Goal: Transaction & Acquisition: Purchase product/service

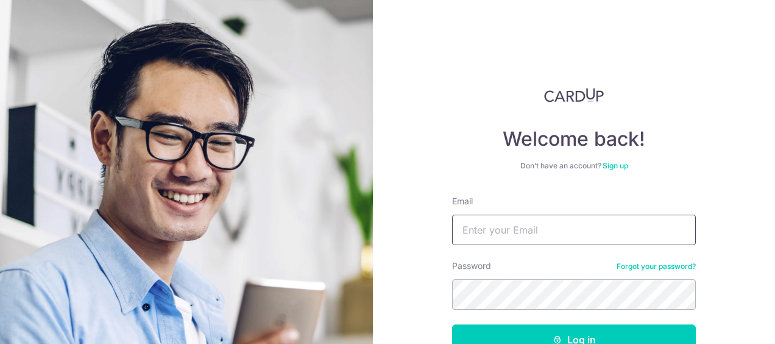
click at [497, 229] on input "Email" at bounding box center [574, 230] width 244 height 30
type input "raymondpeh98@gmail.com"
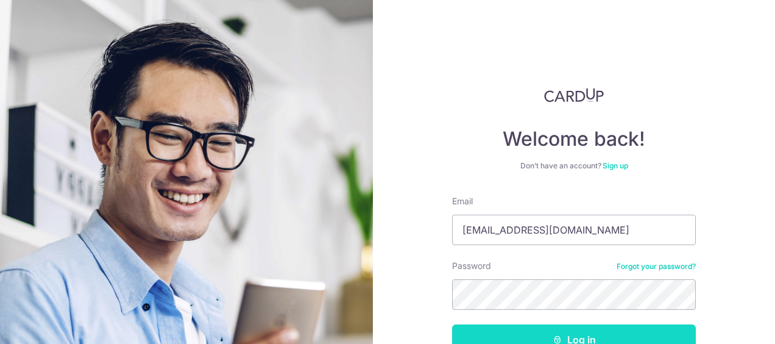
click at [582, 335] on button "Log in" at bounding box center [574, 339] width 244 height 30
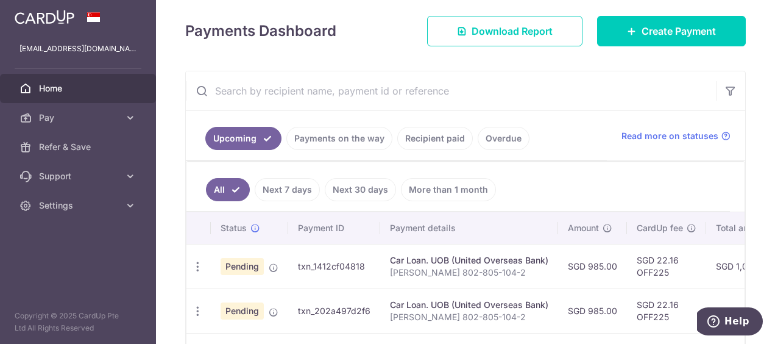
scroll to position [183, 0]
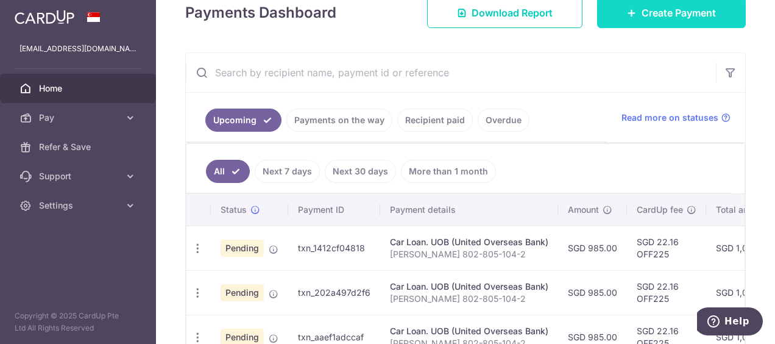
click at [664, 11] on span "Create Payment" at bounding box center [679, 12] width 74 height 15
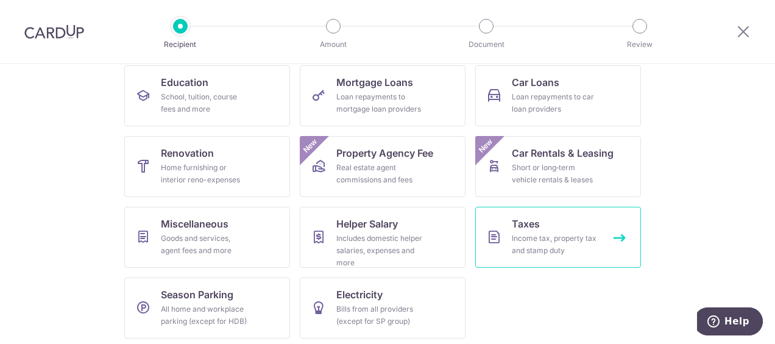
scroll to position [201, 0]
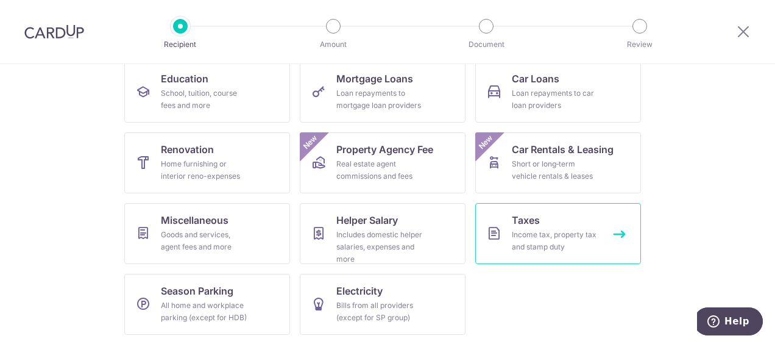
click at [533, 233] on div "Income tax, property tax and stamp duty" at bounding box center [556, 241] width 88 height 24
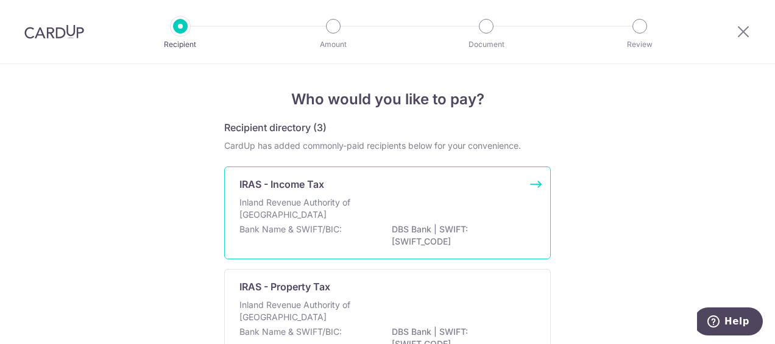
click at [532, 182] on div "IRAS - Income Tax Inland Revenue Authority of [GEOGRAPHIC_DATA] Bank Name & SWI…" at bounding box center [387, 212] width 327 height 93
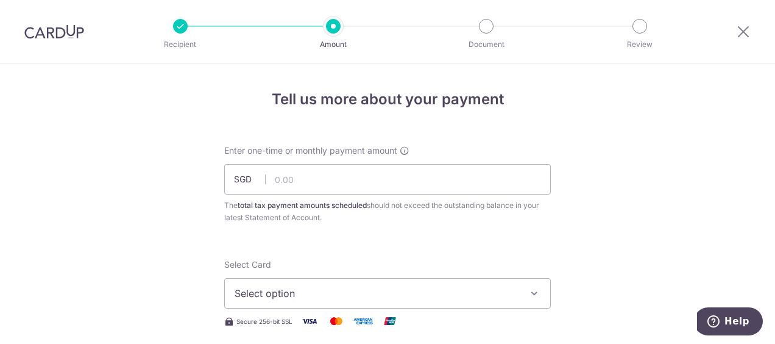
scroll to position [61, 0]
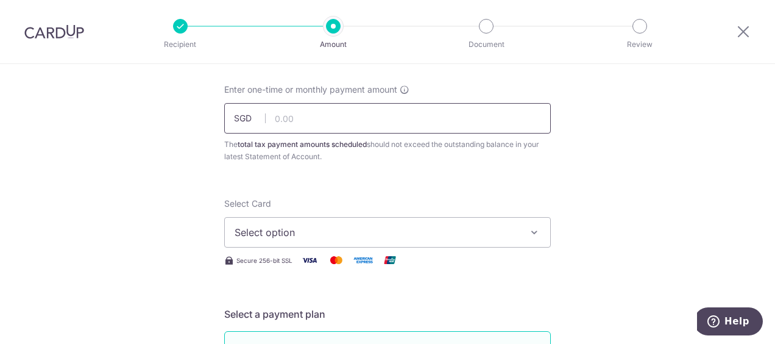
click at [282, 120] on input "text" at bounding box center [387, 118] width 327 height 30
type input "561.32"
click at [328, 232] on span "Select option" at bounding box center [377, 232] width 284 height 15
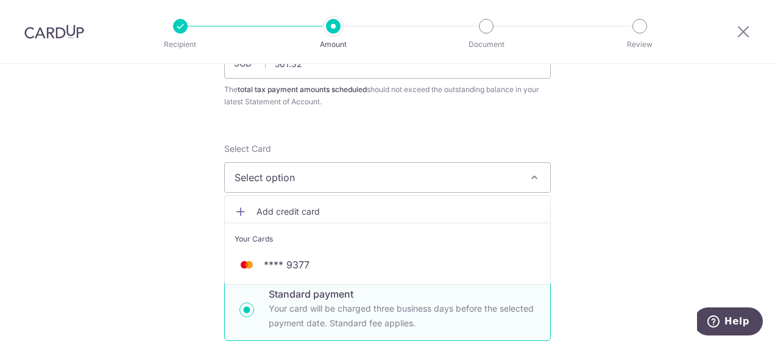
scroll to position [183, 0]
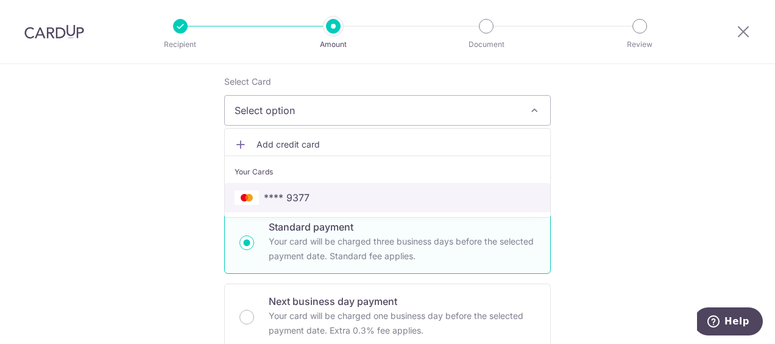
click at [300, 194] on span "**** 9377" at bounding box center [287, 197] width 46 height 15
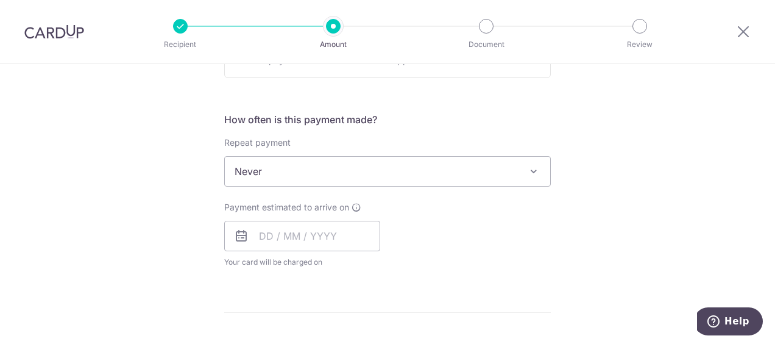
scroll to position [488, 0]
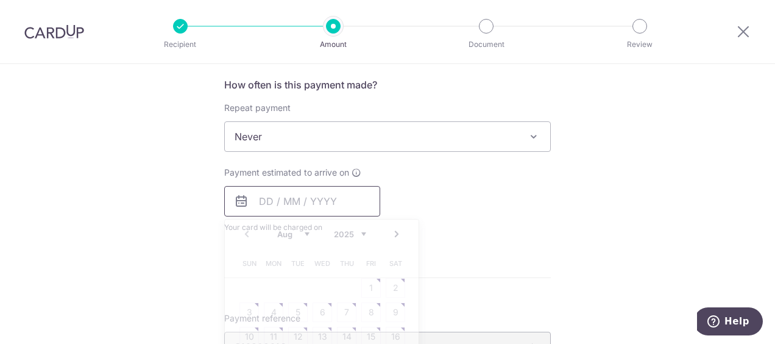
click at [259, 199] on input "text" at bounding box center [302, 201] width 156 height 30
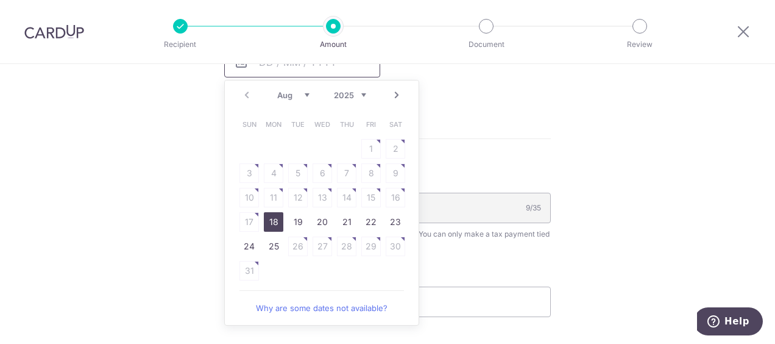
scroll to position [610, 0]
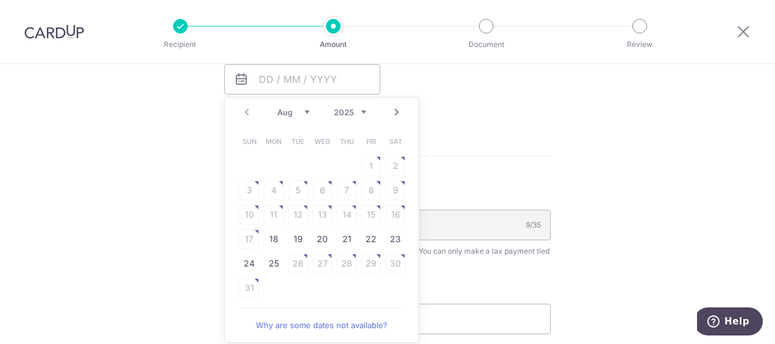
click at [395, 107] on link "Next" at bounding box center [396, 112] width 15 height 15
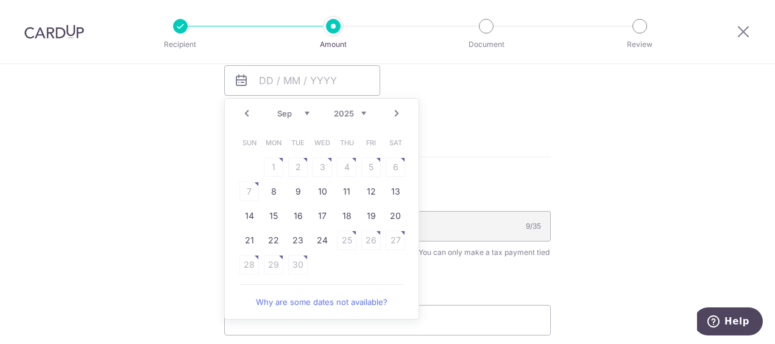
click at [245, 110] on link "Prev" at bounding box center [247, 113] width 15 height 15
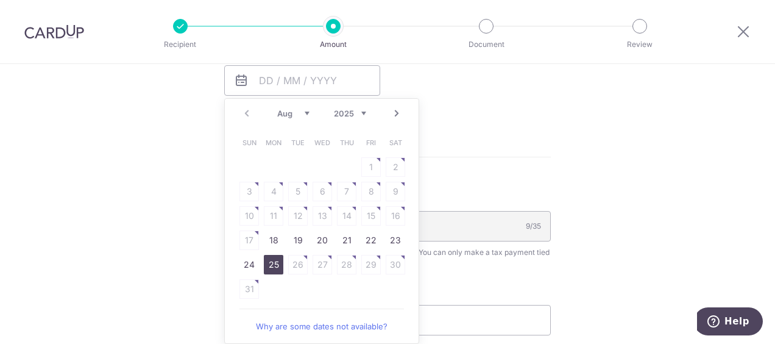
click at [272, 260] on link "25" at bounding box center [274, 265] width 20 height 20
type input "25/08/2025"
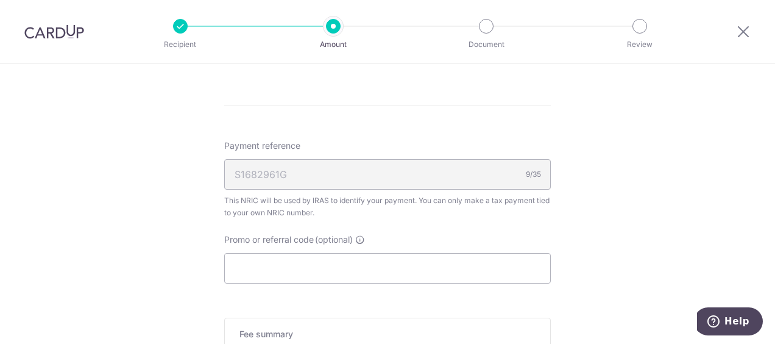
scroll to position [730, 0]
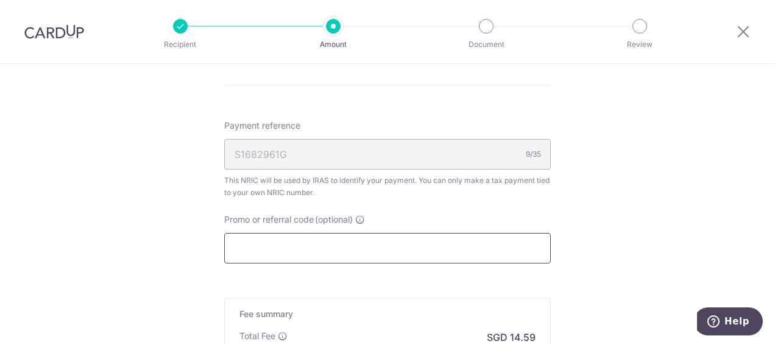
click at [315, 249] on input "Promo or referral code (optional)" at bounding box center [387, 248] width 327 height 30
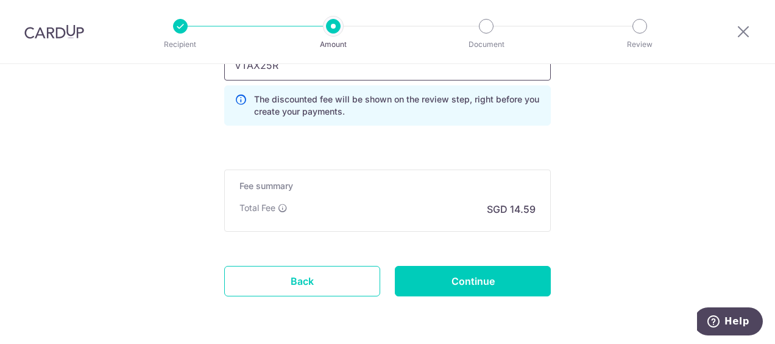
scroll to position [953, 0]
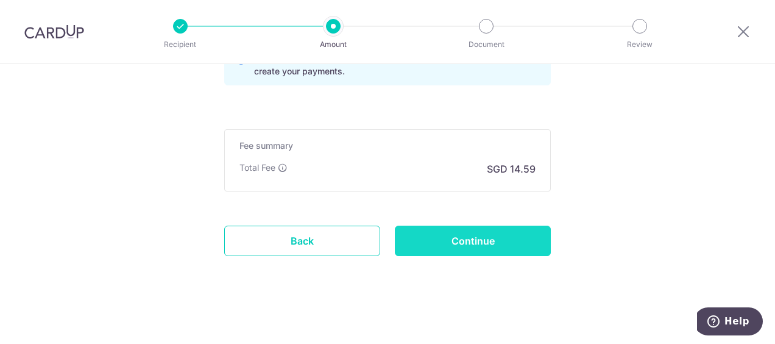
type input "VTAX25R"
click at [501, 237] on input "Continue" at bounding box center [473, 241] width 156 height 30
type input "Create Schedule"
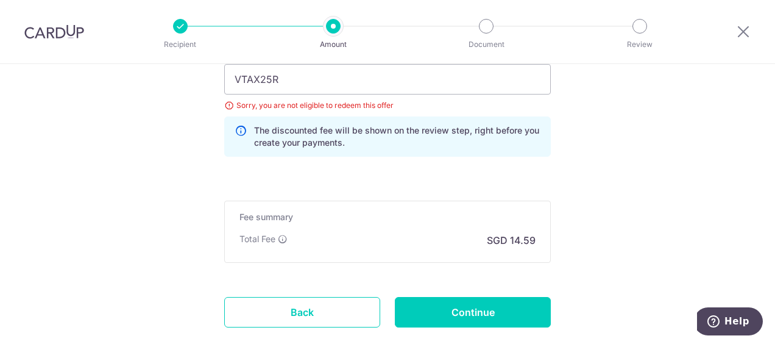
scroll to position [872, 0]
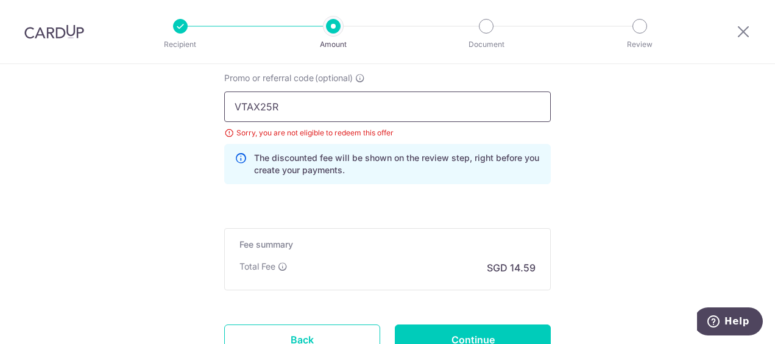
drag, startPoint x: 235, startPoint y: 102, endPoint x: 219, endPoint y: 104, distance: 16.0
click at [219, 104] on div "Promo or referral code (optional) VTAX25R Sorry, you are not eligible to redeem…" at bounding box center [387, 133] width 341 height 122
drag, startPoint x: 282, startPoint y: 104, endPoint x: 291, endPoint y: 108, distance: 10.4
click at [283, 105] on input "MCTAX25R" at bounding box center [387, 106] width 327 height 30
type input "MCTAX25N"
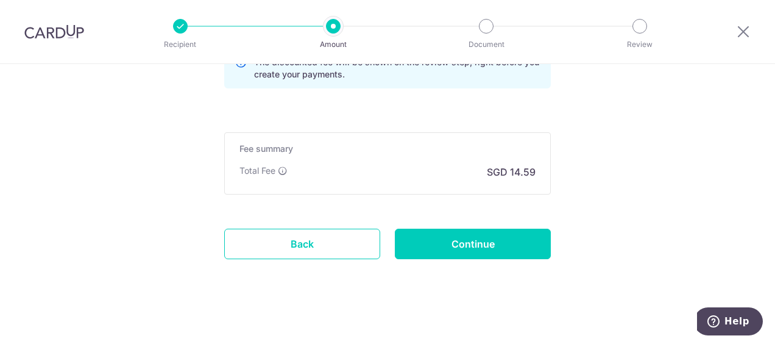
scroll to position [970, 0]
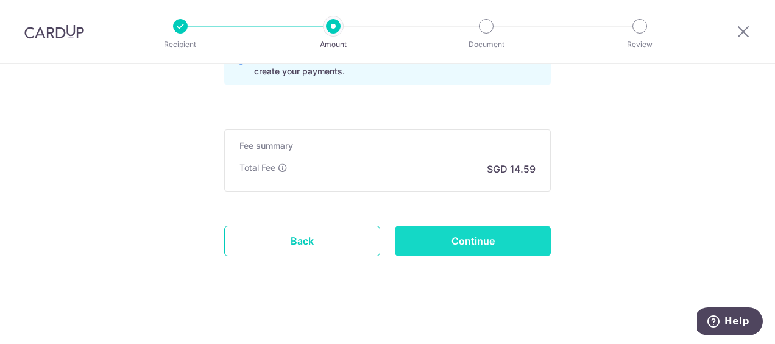
click at [483, 237] on input "Continue" at bounding box center [473, 241] width 156 height 30
type input "Update Schedule"
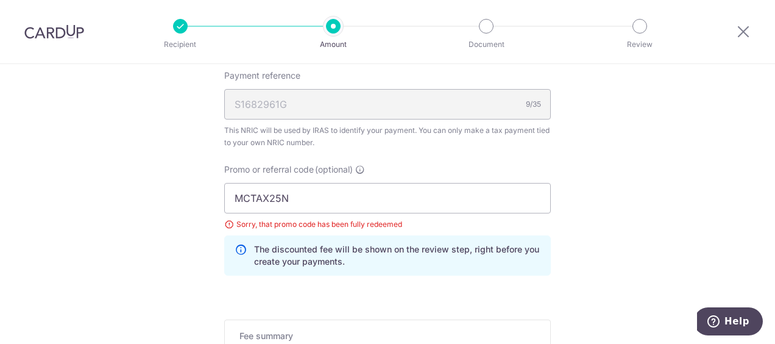
scroll to position [750, 0]
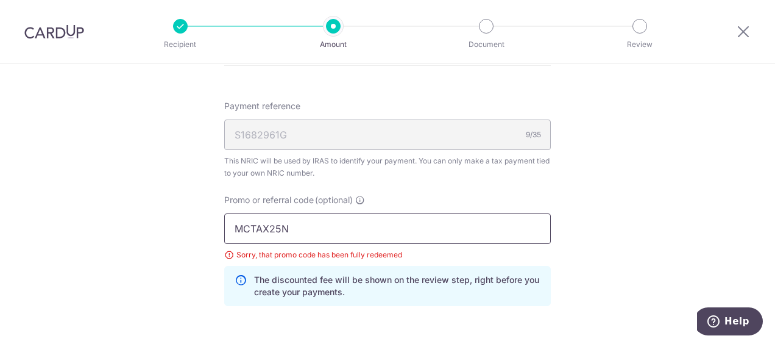
click at [336, 229] on input "MCTAX25N" at bounding box center [387, 228] width 327 height 30
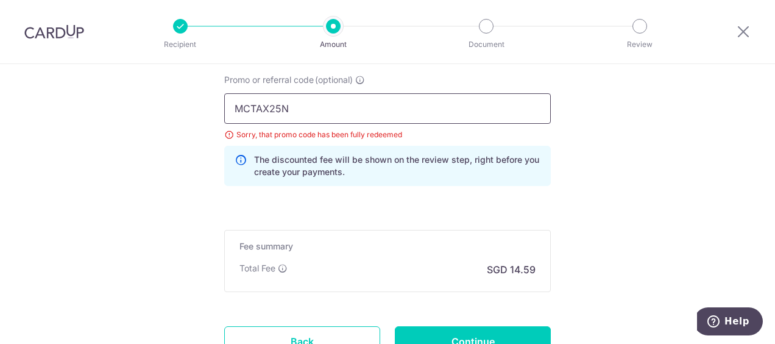
scroll to position [872, 0]
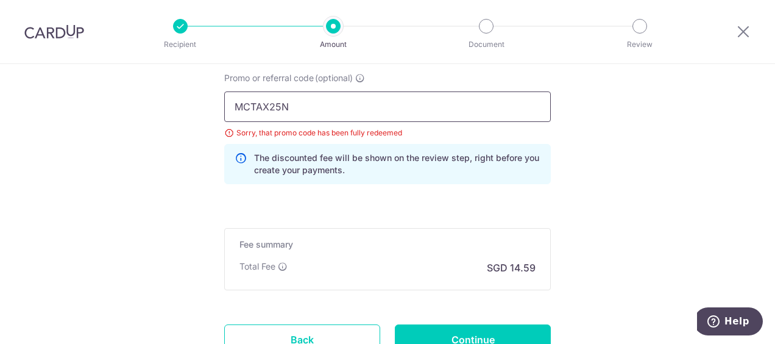
drag, startPoint x: 290, startPoint y: 106, endPoint x: 206, endPoint y: 108, distance: 84.2
type input "GET225"
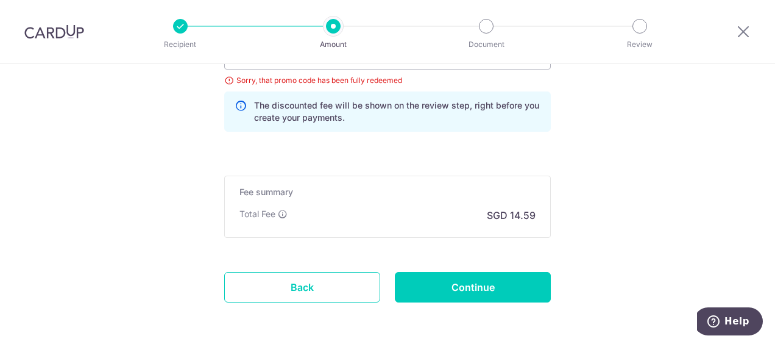
scroll to position [970, 0]
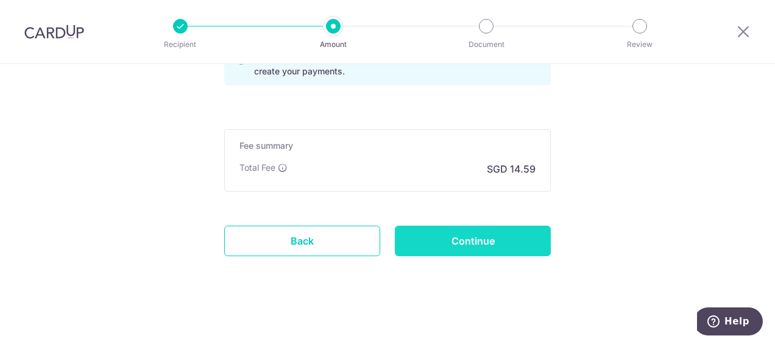
click at [500, 238] on input "Continue" at bounding box center [473, 241] width 156 height 30
type input "Update Schedule"
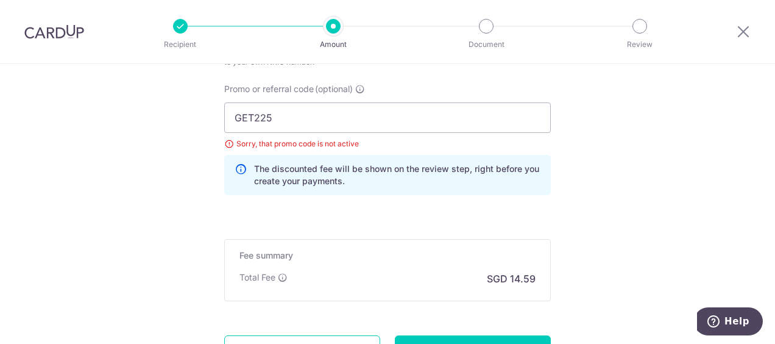
scroll to position [872, 0]
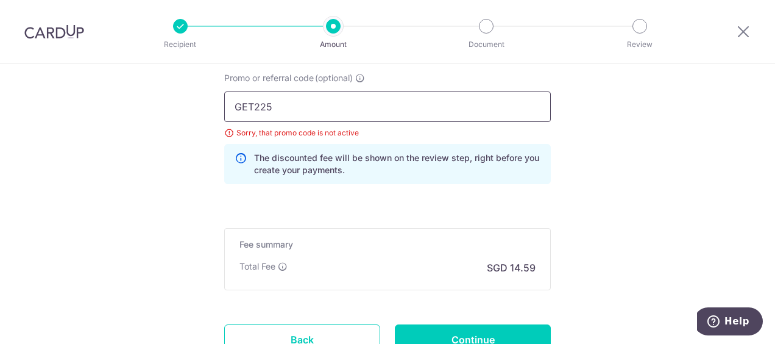
drag, startPoint x: 285, startPoint y: 106, endPoint x: 212, endPoint y: 105, distance: 72.5
type input "MCTAX25N"
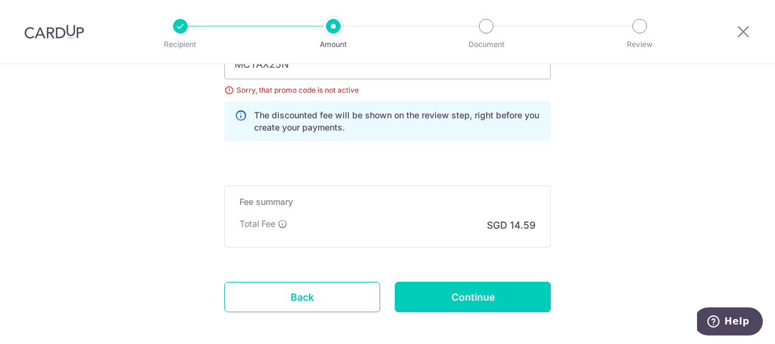
scroll to position [970, 0]
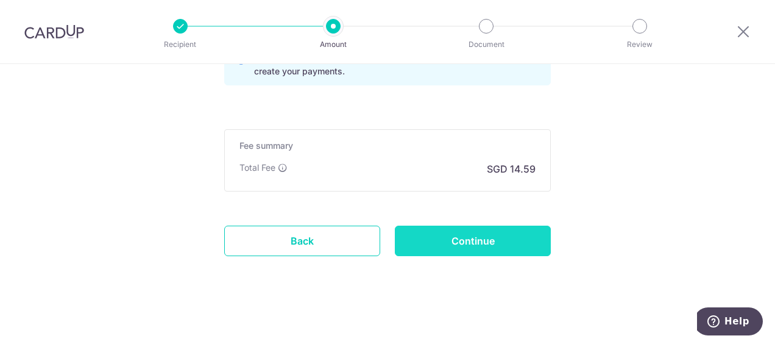
click at [497, 234] on input "Continue" at bounding box center [473, 241] width 156 height 30
type input "Update Schedule"
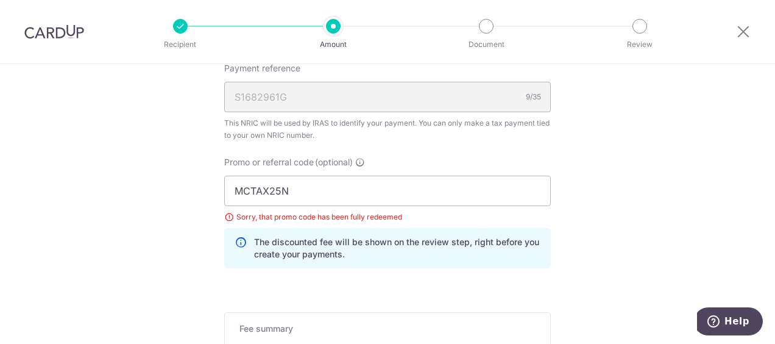
scroll to position [750, 0]
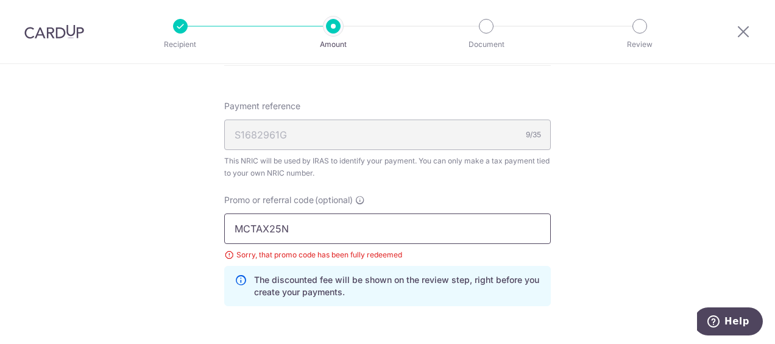
drag, startPoint x: 299, startPoint y: 228, endPoint x: 174, endPoint y: 228, distance: 124.3
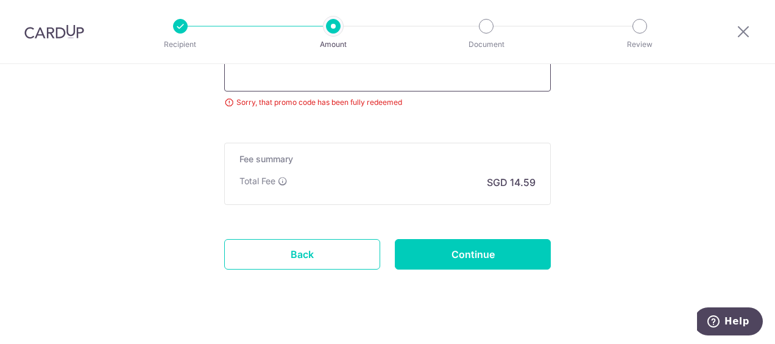
scroll to position [916, 0]
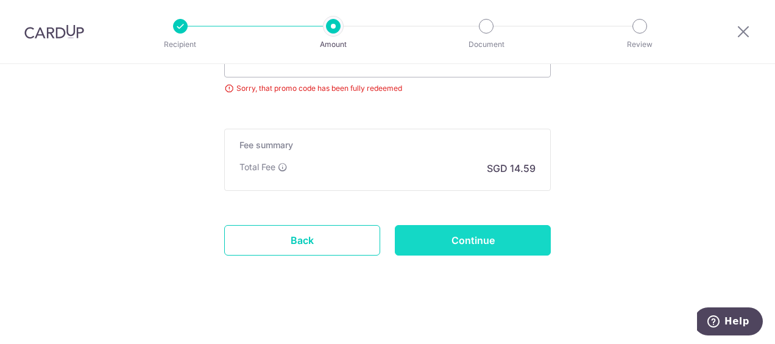
click at [489, 238] on input "Continue" at bounding box center [473, 240] width 156 height 30
type input "Update Schedule"
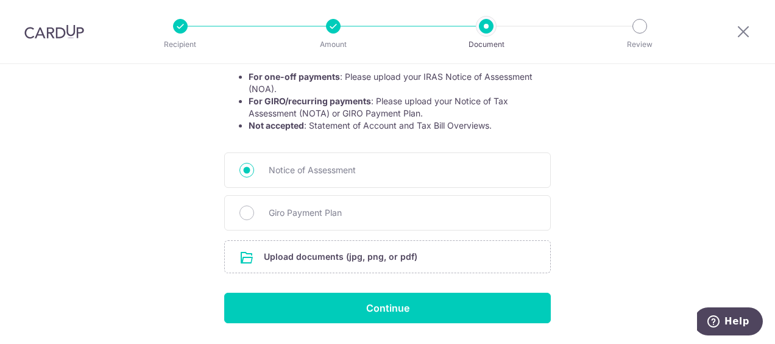
scroll to position [244, 0]
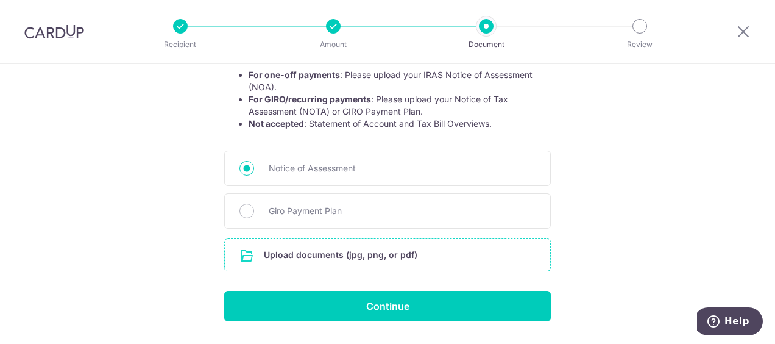
click at [277, 255] on input "file" at bounding box center [387, 255] width 325 height 32
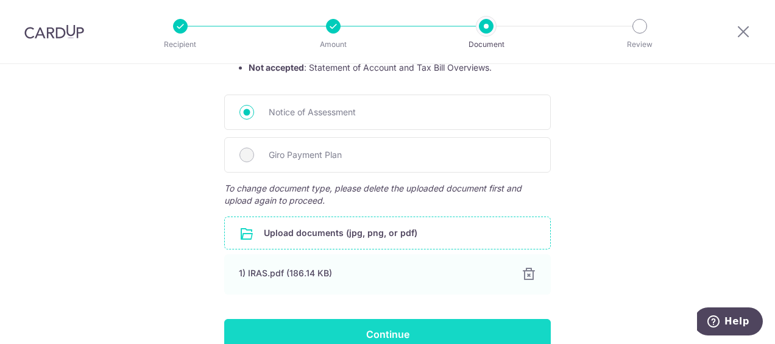
scroll to position [361, 0]
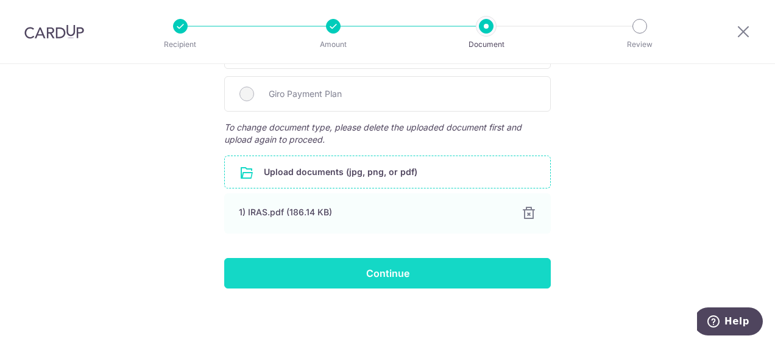
click at [391, 271] on input "Continue" at bounding box center [387, 273] width 327 height 30
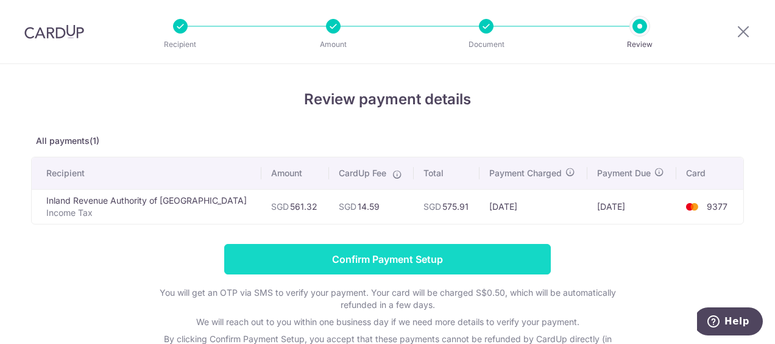
click at [468, 257] on input "Confirm Payment Setup" at bounding box center [387, 259] width 327 height 30
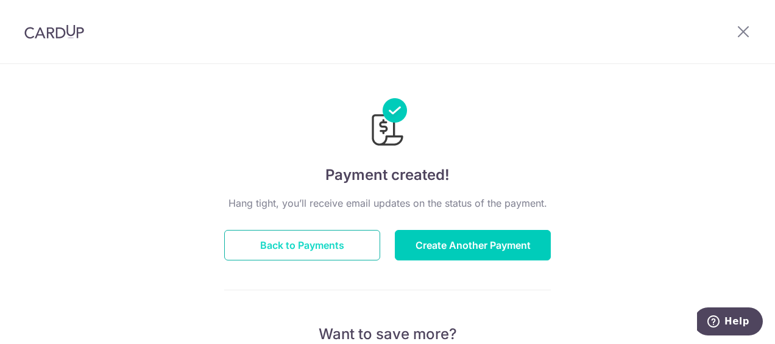
click at [343, 241] on button "Back to Payments" at bounding box center [302, 245] width 156 height 30
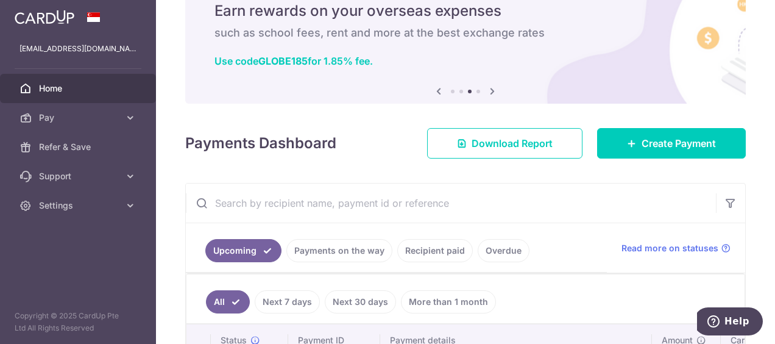
scroll to position [43, 0]
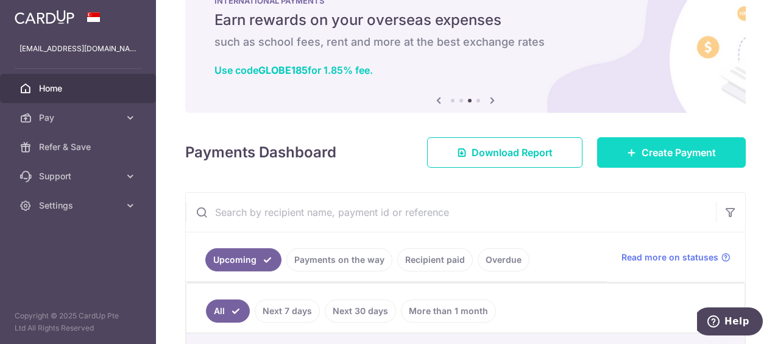
click at [662, 151] on span "Create Payment" at bounding box center [679, 152] width 74 height 15
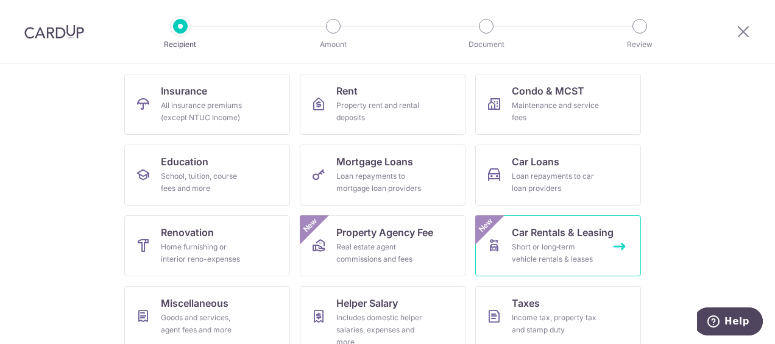
scroll to position [122, 0]
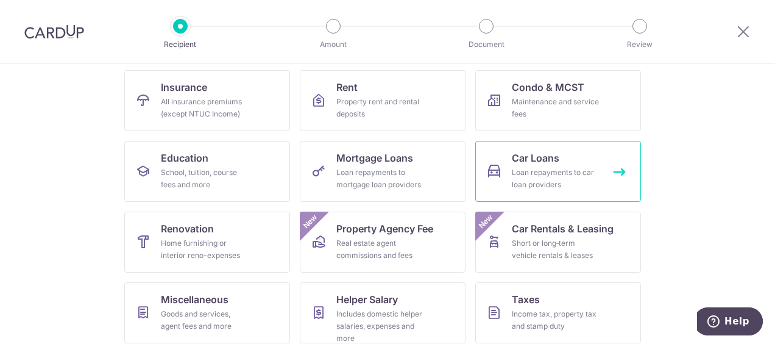
click at [565, 168] on div "Loan repayments to car loan providers" at bounding box center [556, 178] width 88 height 24
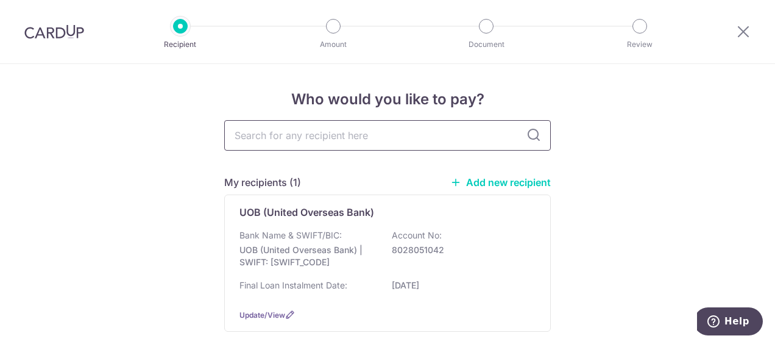
click at [312, 132] on input "text" at bounding box center [387, 135] width 327 height 30
click at [271, 133] on input "text" at bounding box center [387, 135] width 327 height 30
click at [382, 139] on input "text" at bounding box center [387, 135] width 327 height 30
type input "uob"
click at [530, 133] on icon at bounding box center [534, 135] width 15 height 15
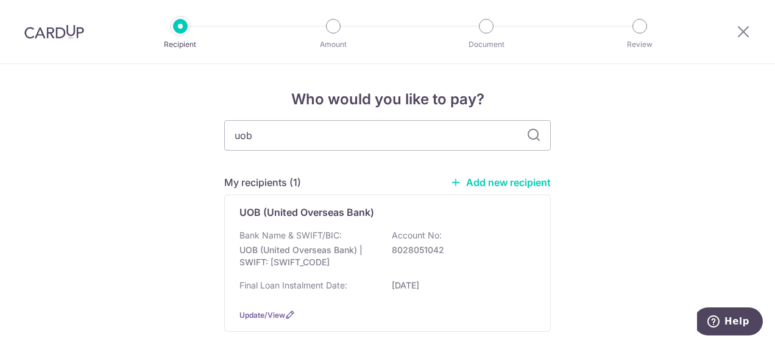
click at [497, 182] on link "Add new recipient" at bounding box center [500, 182] width 101 height 12
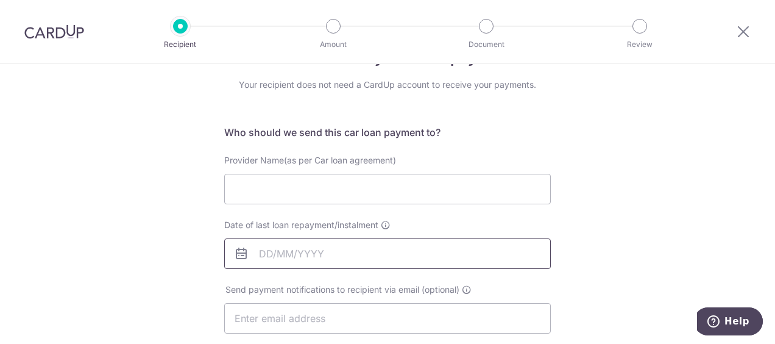
scroll to position [61, 0]
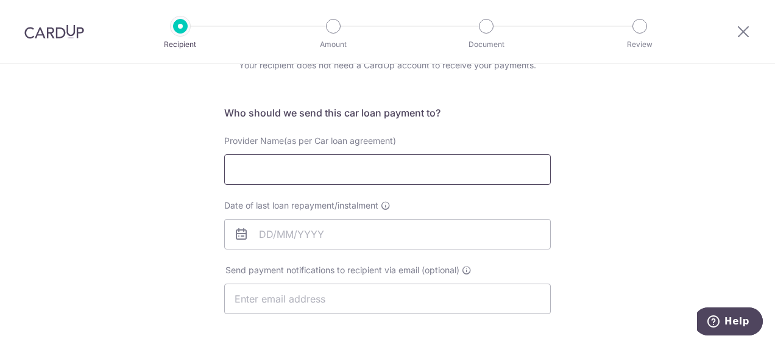
click at [241, 171] on input "Provider Name(as per Car loan agreement)" at bounding box center [387, 169] width 327 height 30
type input "PEH BOON CHENG"
click at [263, 233] on input "Date of last loan repayment/instalment" at bounding box center [387, 234] width 327 height 30
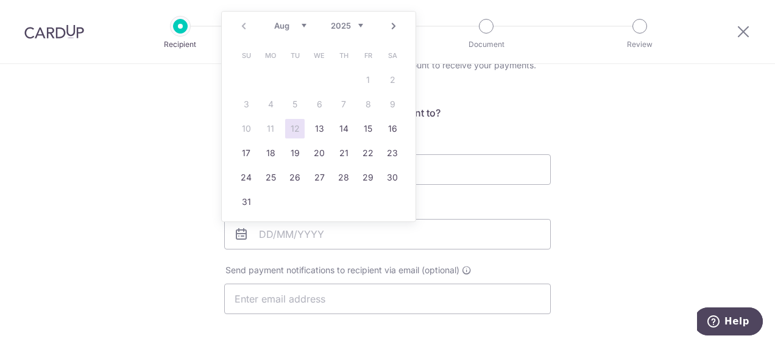
click at [361, 25] on select "2025 2026 2027 2028 2029 2030 2031 2032 2033 2034 2035" at bounding box center [347, 26] width 32 height 10
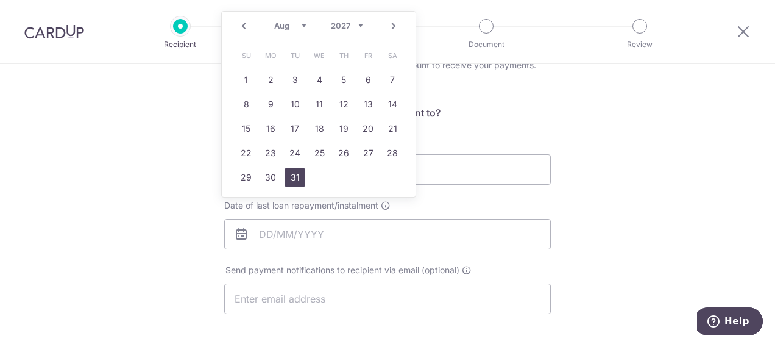
click at [298, 174] on link "31" at bounding box center [295, 178] width 20 height 20
type input "[DATE]"
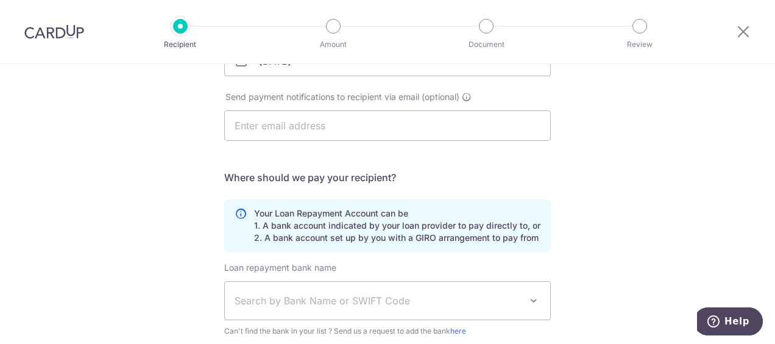
scroll to position [366, 0]
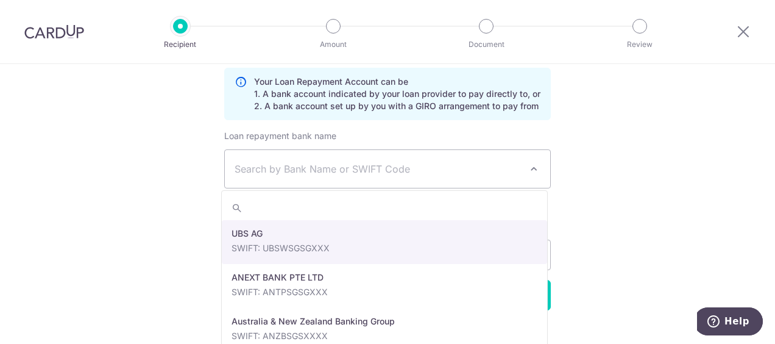
click at [530, 166] on span at bounding box center [534, 169] width 15 height 15
select select "22650"
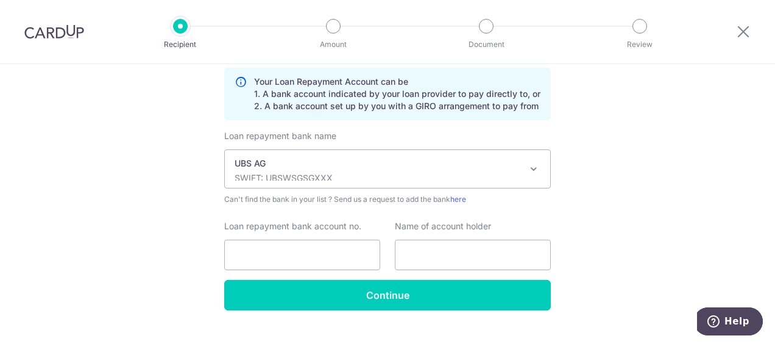
scroll to position [388, 0]
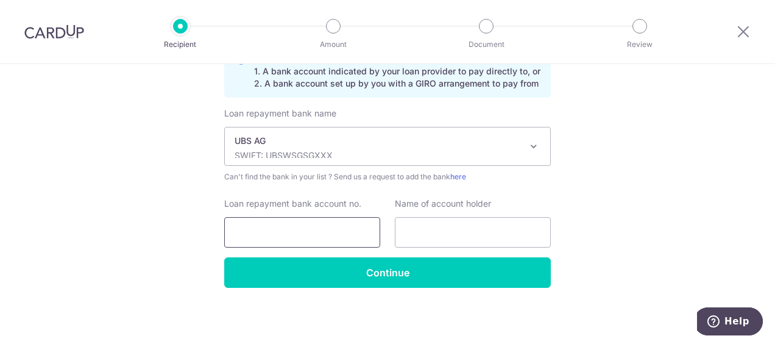
click at [296, 229] on input "Loan repayment bank account no." at bounding box center [302, 232] width 156 height 30
click at [264, 226] on input "Loan repayment bank account no." at bounding box center [302, 232] width 156 height 30
type input "2161237754"
click at [424, 229] on input "text" at bounding box center [473, 232] width 156 height 30
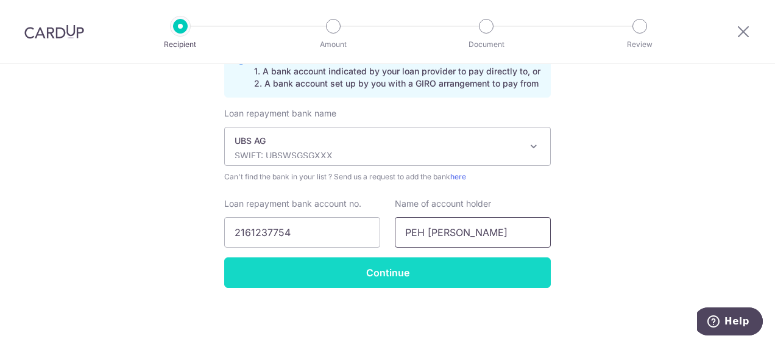
type input "PEH BOON CHENG"
click at [399, 268] on input "Continue" at bounding box center [387, 272] width 327 height 30
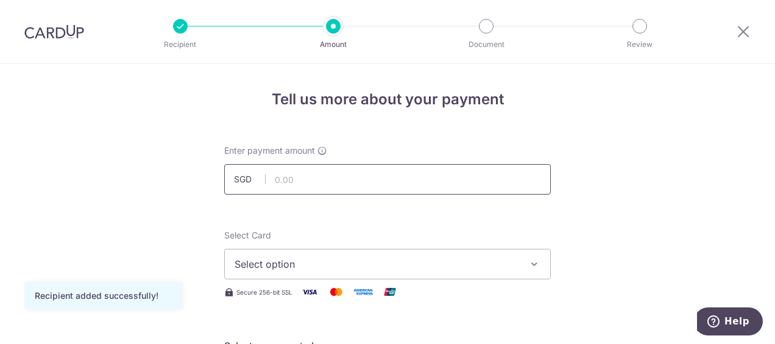
click at [283, 180] on input "text" at bounding box center [387, 179] width 327 height 30
type input "985.00"
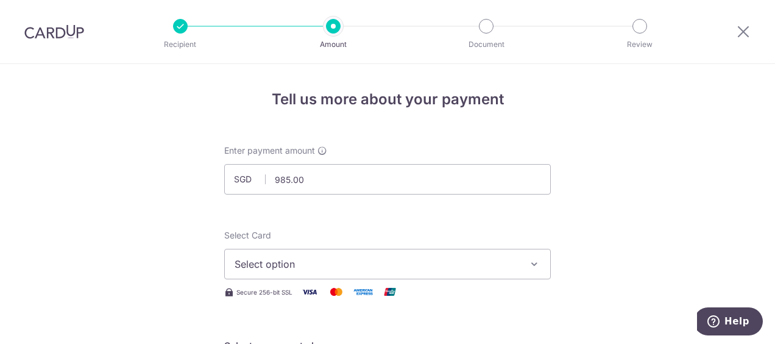
click at [250, 263] on span "Select option" at bounding box center [377, 264] width 284 height 15
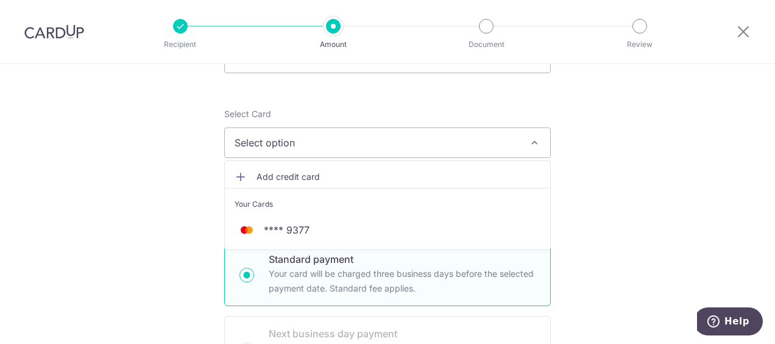
scroll to position [122, 0]
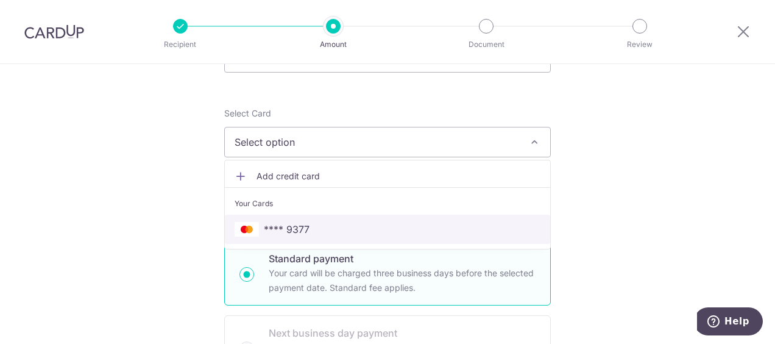
click at [299, 224] on span "**** 9377" at bounding box center [287, 229] width 46 height 15
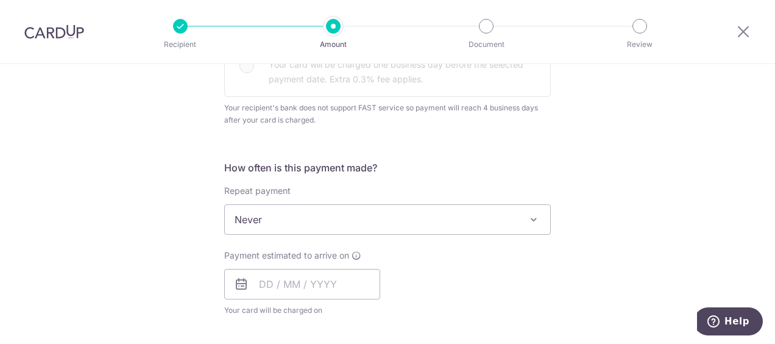
scroll to position [427, 0]
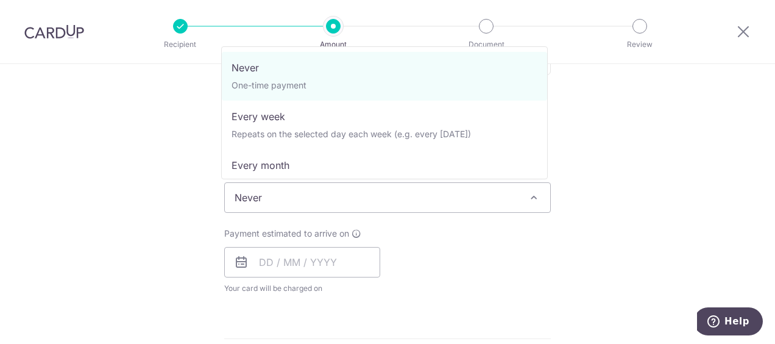
click at [532, 194] on span at bounding box center [534, 197] width 15 height 15
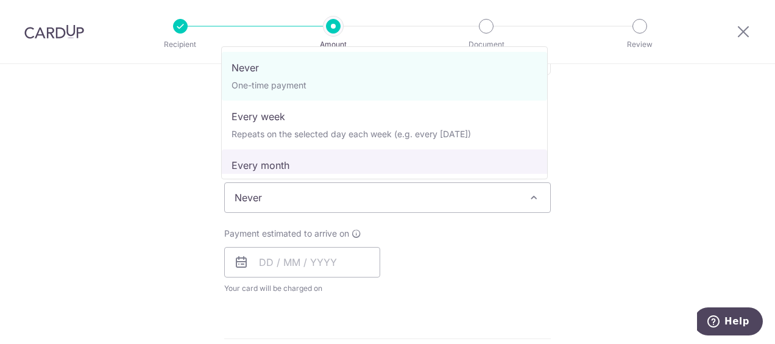
select select "3"
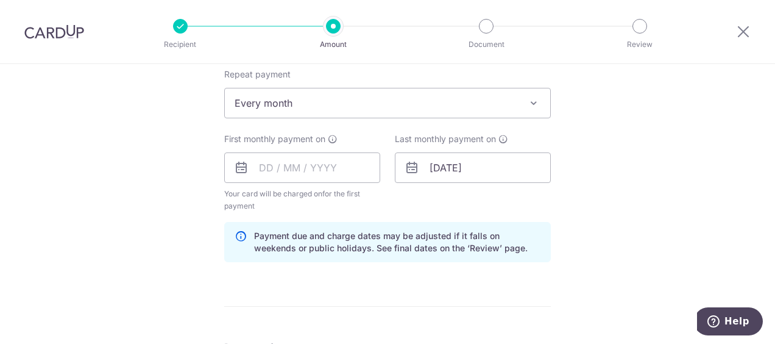
scroll to position [549, 0]
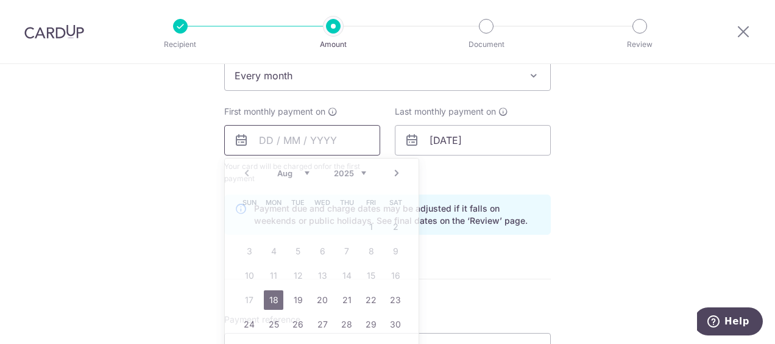
click at [257, 138] on input "text" at bounding box center [302, 140] width 156 height 30
click at [395, 171] on link "Next" at bounding box center [396, 173] width 15 height 15
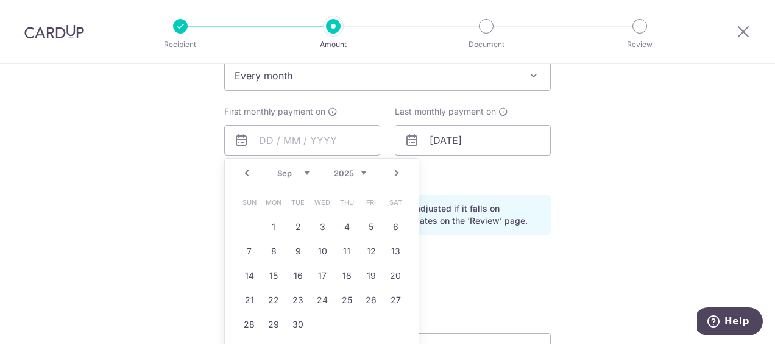
click at [243, 170] on link "Prev" at bounding box center [247, 173] width 15 height 15
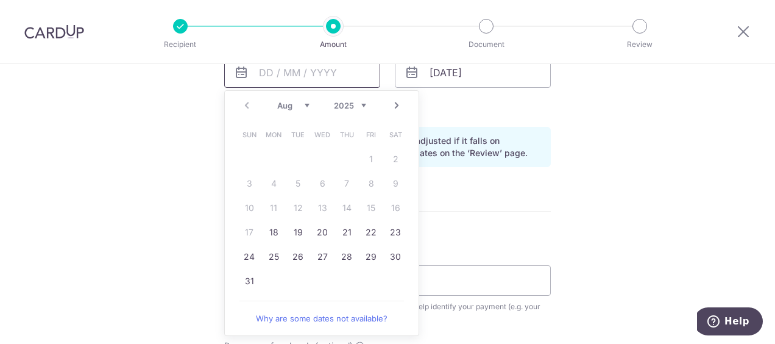
scroll to position [670, 0]
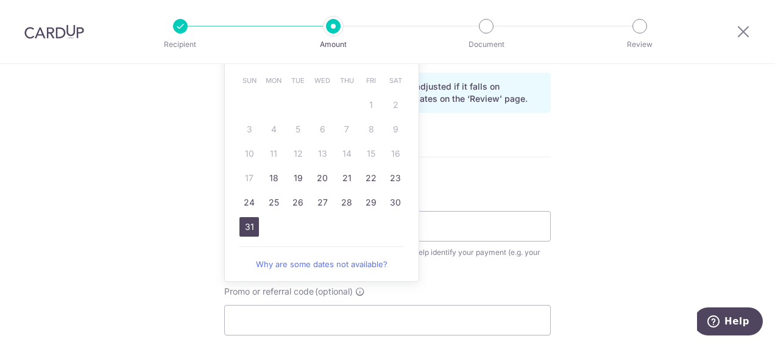
click at [252, 227] on link "31" at bounding box center [250, 227] width 20 height 20
type input "[DATE]"
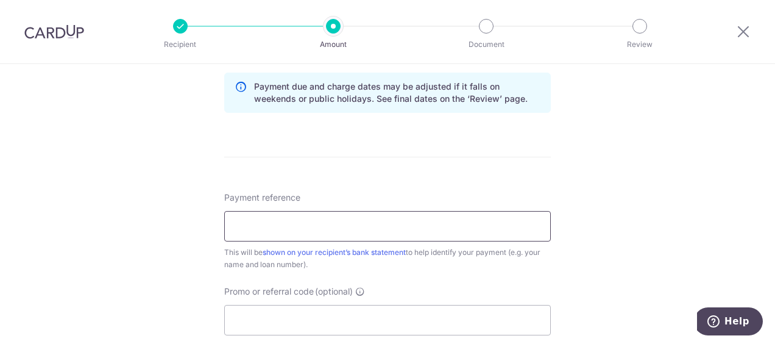
click at [243, 218] on input "Payment reference" at bounding box center [387, 226] width 327 height 30
drag, startPoint x: 286, startPoint y: 223, endPoint x: 189, endPoint y: 211, distance: 97.7
type input "CAR LOAN"
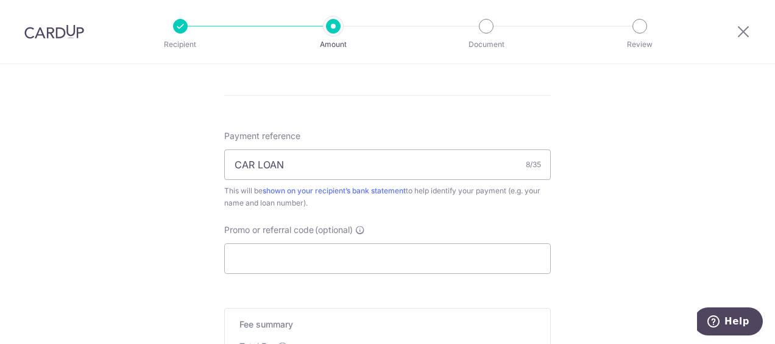
scroll to position [792, 0]
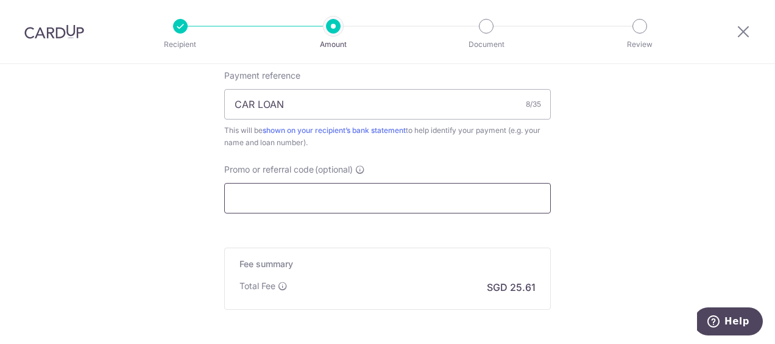
click at [288, 195] on input "Promo or referral code (optional)" at bounding box center [387, 198] width 327 height 30
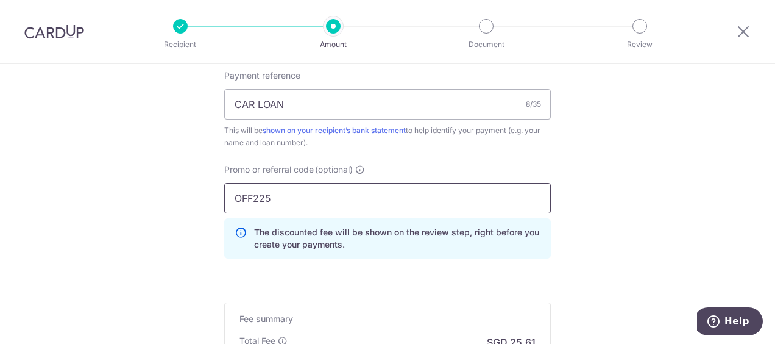
type input "OFF225"
click at [408, 302] on div "Fee summary Base fee Extend fee Next-day fee Total Fee SGD 25.61" at bounding box center [387, 333] width 327 height 62
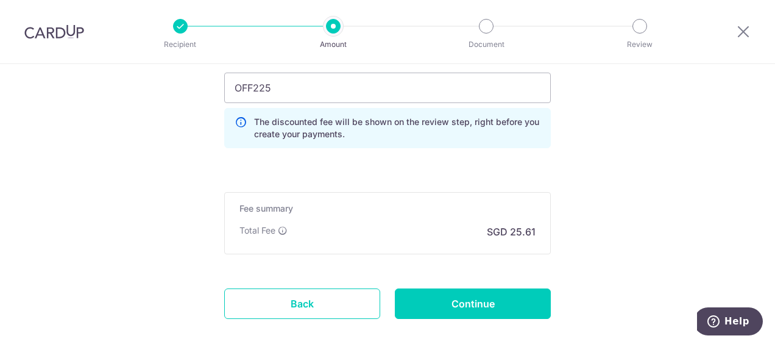
scroll to position [914, 0]
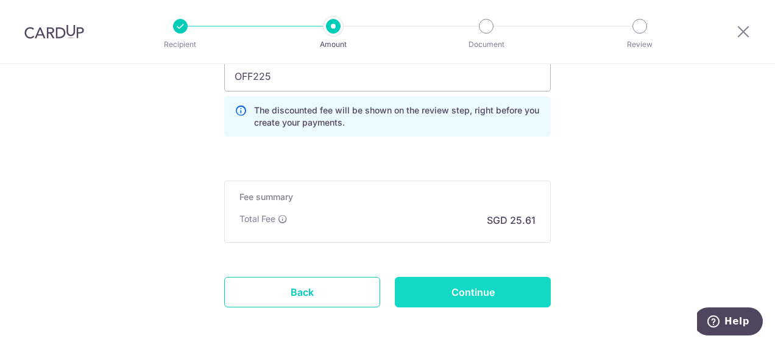
click at [450, 296] on input "Continue" at bounding box center [473, 292] width 156 height 30
type input "Create Schedule"
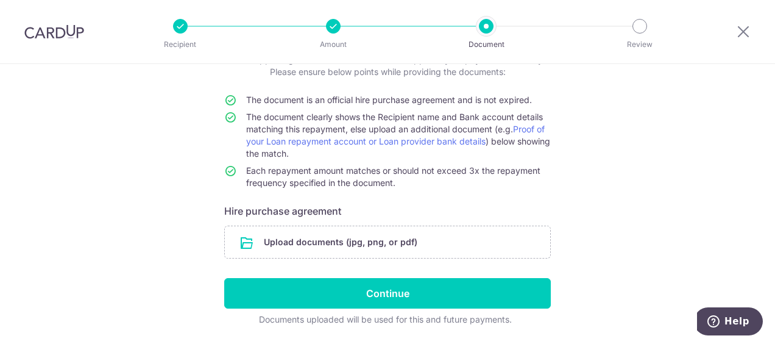
scroll to position [129, 0]
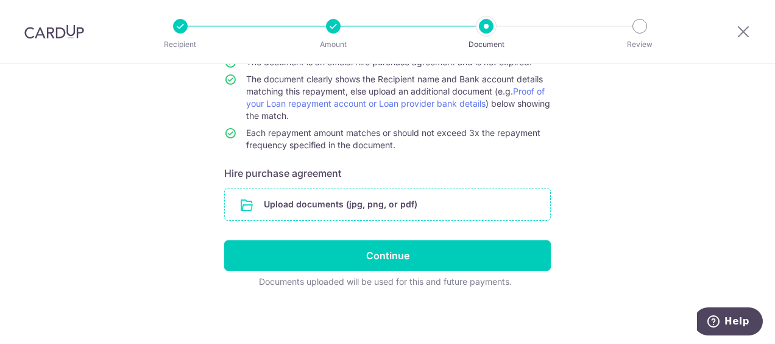
click at [277, 205] on input "file" at bounding box center [387, 204] width 325 height 32
click at [280, 205] on input "file" at bounding box center [387, 204] width 325 height 32
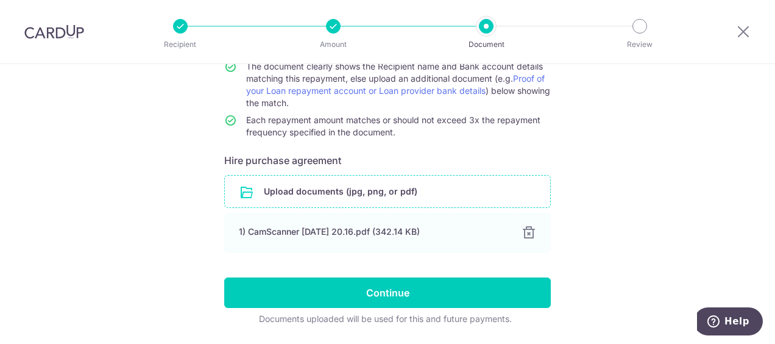
scroll to position [179, 0]
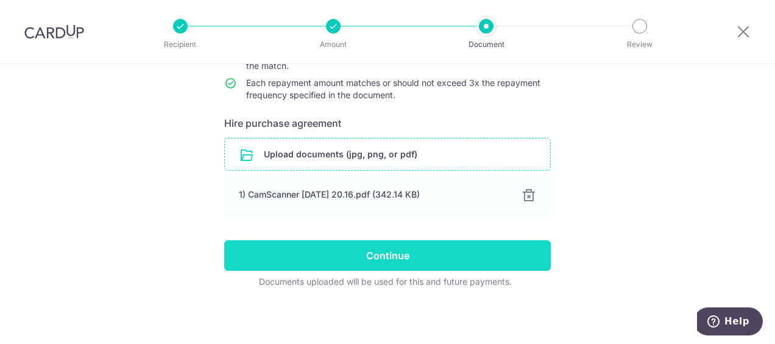
click at [404, 252] on input "Continue" at bounding box center [387, 255] width 327 height 30
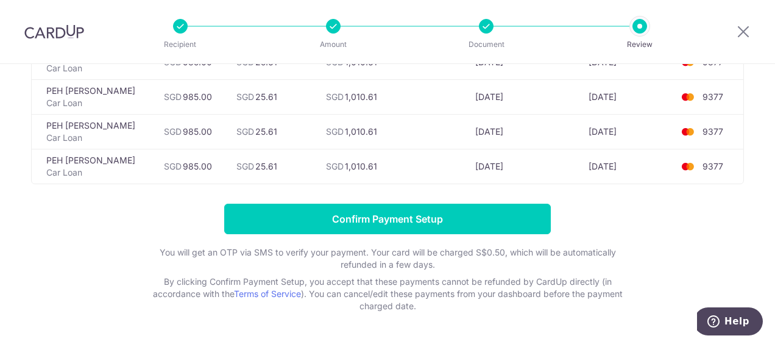
scroll to position [847, 0]
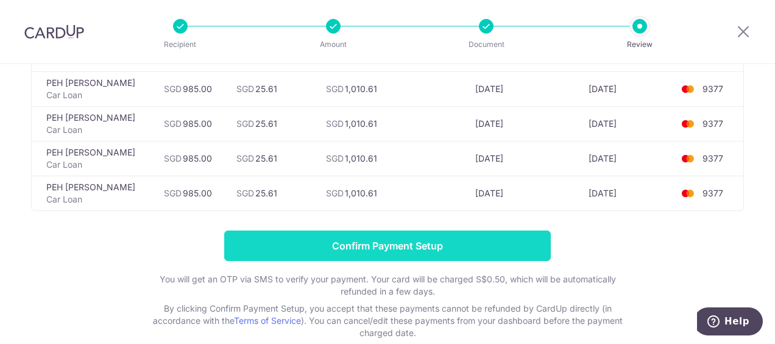
click at [483, 241] on input "Confirm Payment Setup" at bounding box center [387, 245] width 327 height 30
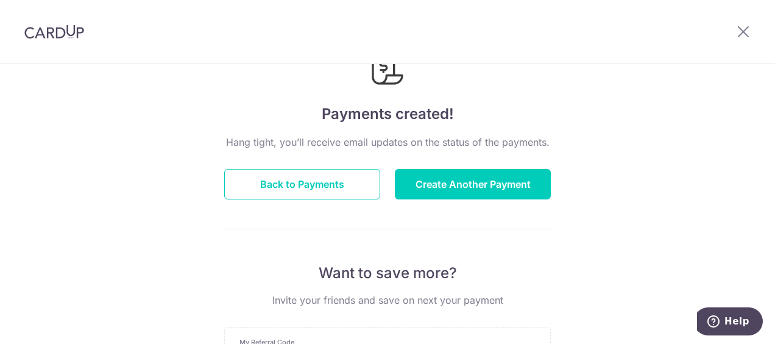
scroll to position [122, 0]
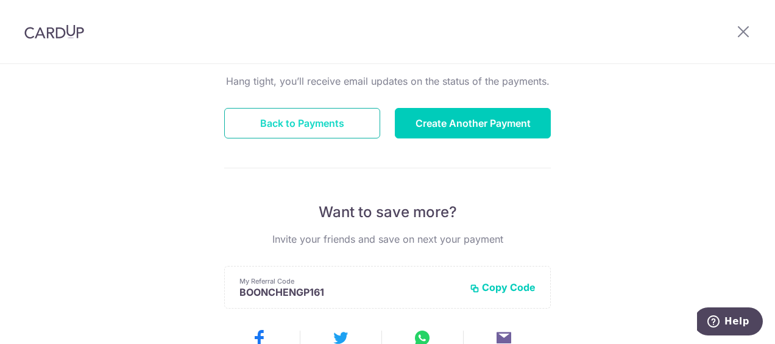
click at [335, 123] on button "Back to Payments" at bounding box center [302, 123] width 156 height 30
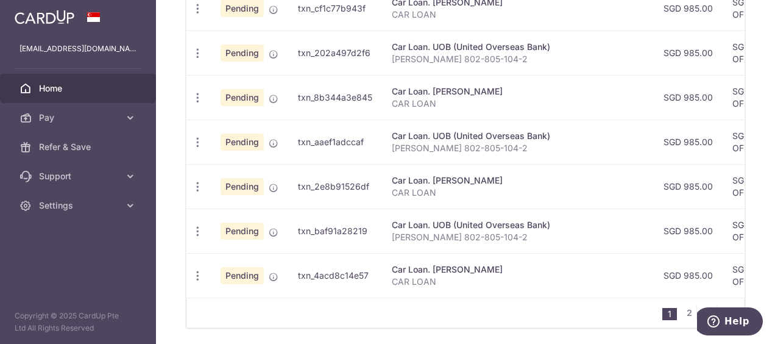
scroll to position [599, 0]
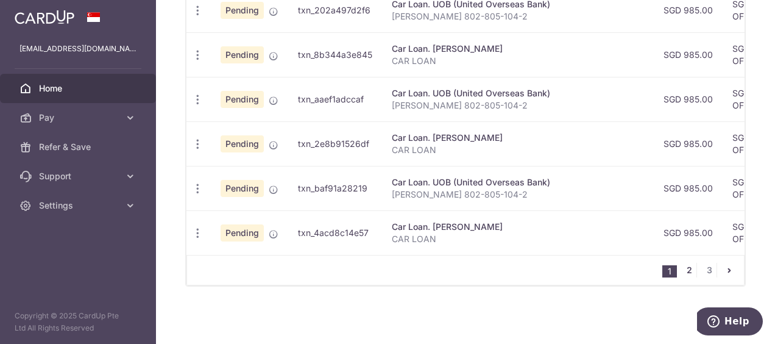
click at [684, 272] on link "2" at bounding box center [689, 270] width 15 height 15
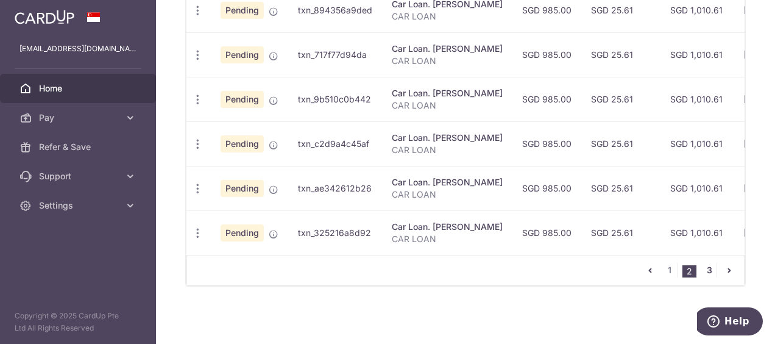
click at [707, 267] on link "3" at bounding box center [709, 270] width 15 height 15
click at [687, 272] on link "1" at bounding box center [689, 270] width 15 height 15
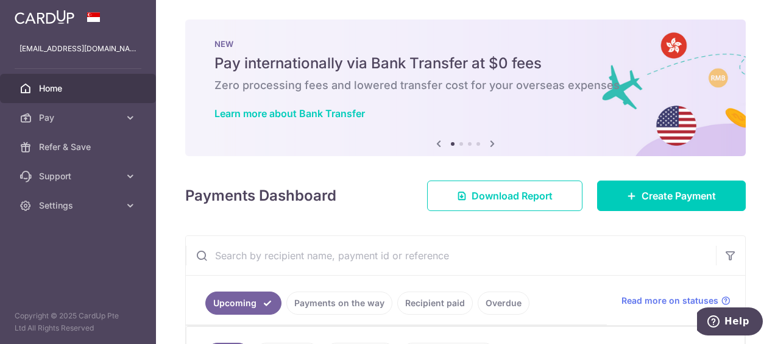
scroll to position [0, 0]
